Goal: Find specific page/section: Find specific page/section

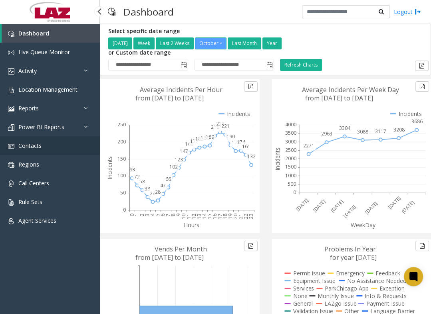
click at [44, 144] on link "Contacts" at bounding box center [50, 145] width 100 height 19
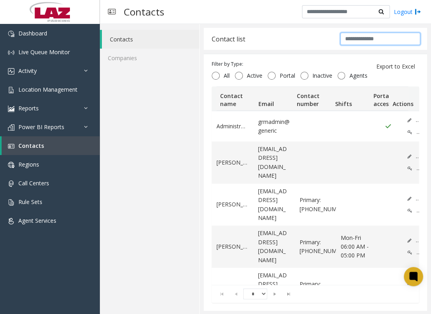
click at [351, 40] on input "text" at bounding box center [380, 39] width 80 height 12
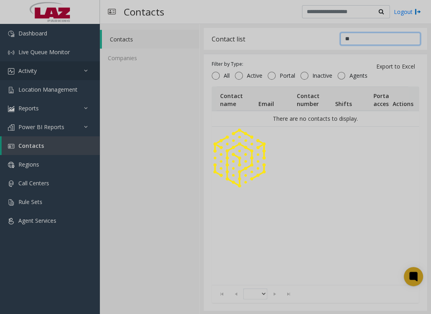
type input "*"
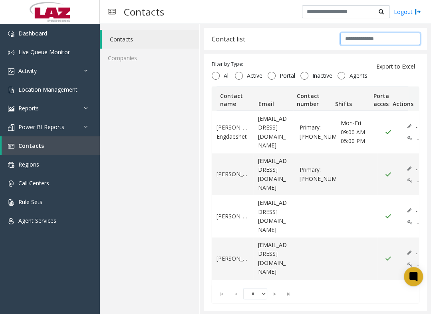
click at [348, 42] on input "text" at bounding box center [380, 39] width 80 height 12
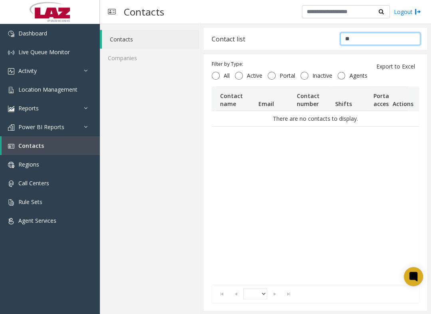
type input "*"
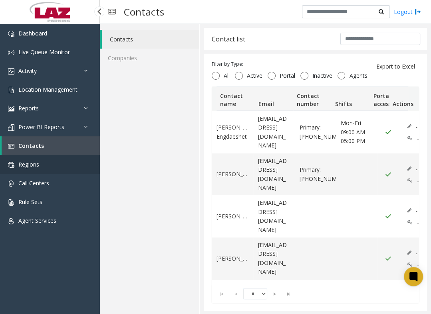
click at [30, 161] on span "Regions" at bounding box center [28, 165] width 21 height 8
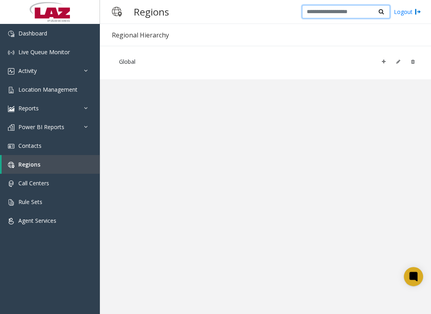
click at [330, 14] on input "text" at bounding box center [346, 12] width 88 height 14
type input "**********"
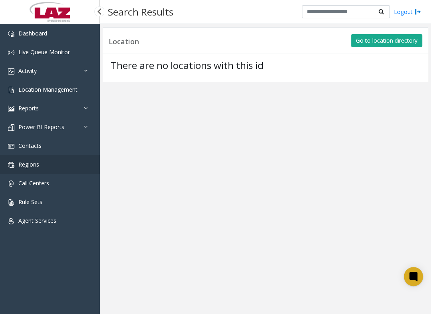
click at [31, 164] on span "Regions" at bounding box center [28, 165] width 21 height 8
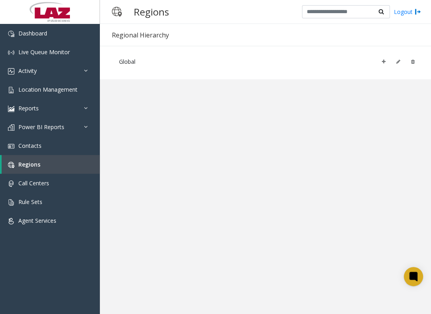
click at [148, 71] on kendo-treeview "Global" at bounding box center [265, 61] width 315 height 19
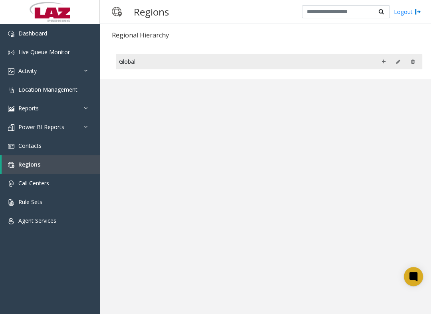
click at [125, 61] on div "Global" at bounding box center [269, 62] width 300 height 12
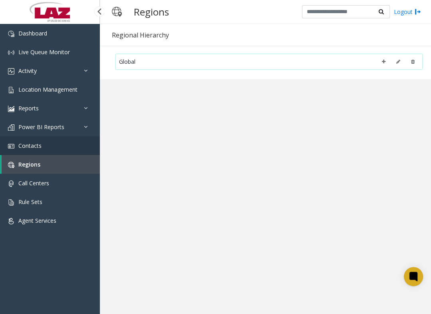
click at [27, 148] on span "Contacts" at bounding box center [29, 146] width 23 height 8
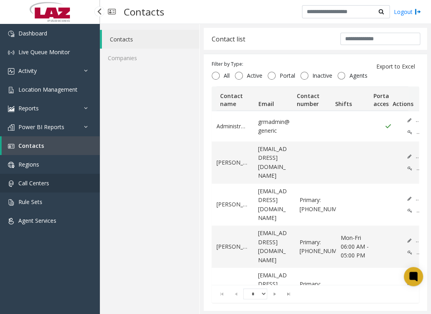
drag, startPoint x: 44, startPoint y: 182, endPoint x: 53, endPoint y: 182, distance: 9.2
click at [44, 182] on span "Call Centers" at bounding box center [33, 184] width 31 height 8
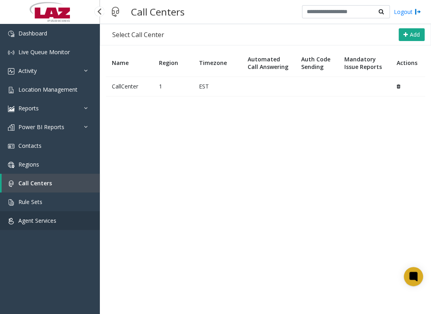
drag, startPoint x: 65, startPoint y: 222, endPoint x: 71, endPoint y: 219, distance: 6.4
click at [65, 222] on link "Agent Services" at bounding box center [50, 221] width 100 height 19
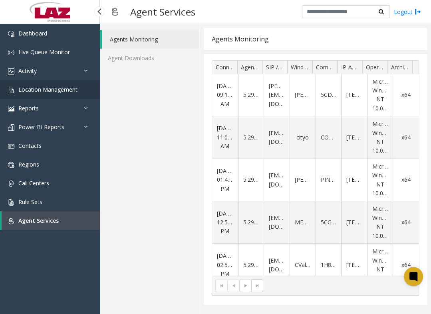
click at [57, 88] on span "Location Management" at bounding box center [47, 90] width 59 height 8
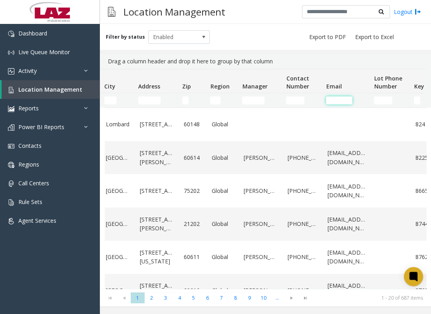
click at [335, 100] on input "Email Filter" at bounding box center [339, 101] width 26 height 8
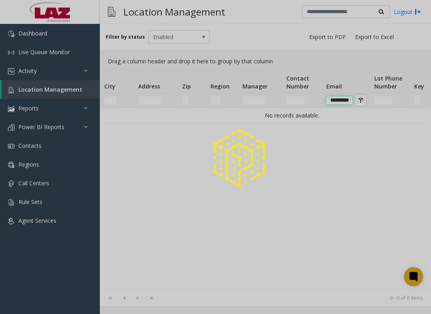
scroll to position [0, 4]
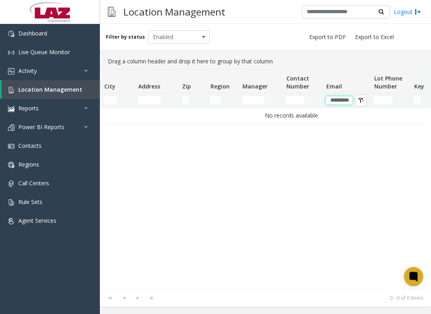
type input "*********"
